Goal: Information Seeking & Learning: Check status

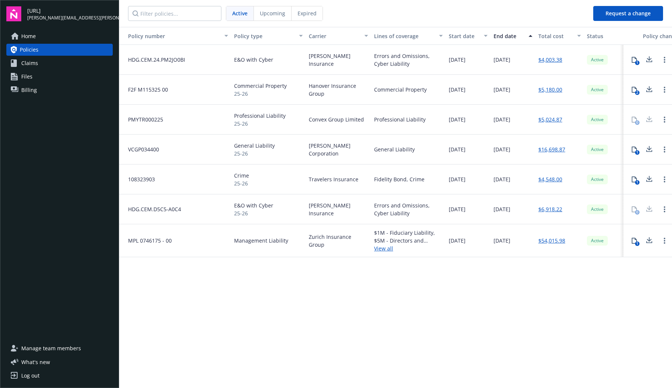
scroll to position [0, 63]
